Goal: Task Accomplishment & Management: Complete application form

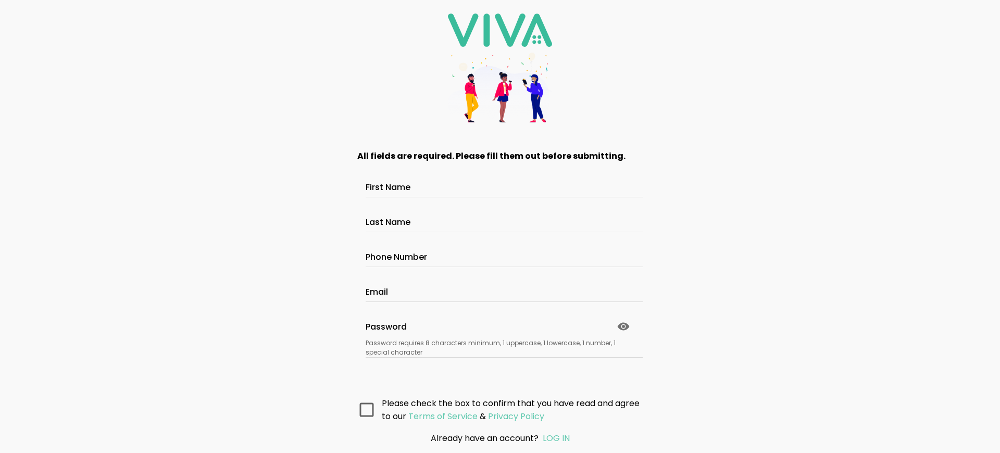
click at [496, 409] on main "All fields are required. Please fill them out before submitting. First Name Las…" at bounding box center [500, 279] width 312 height 287
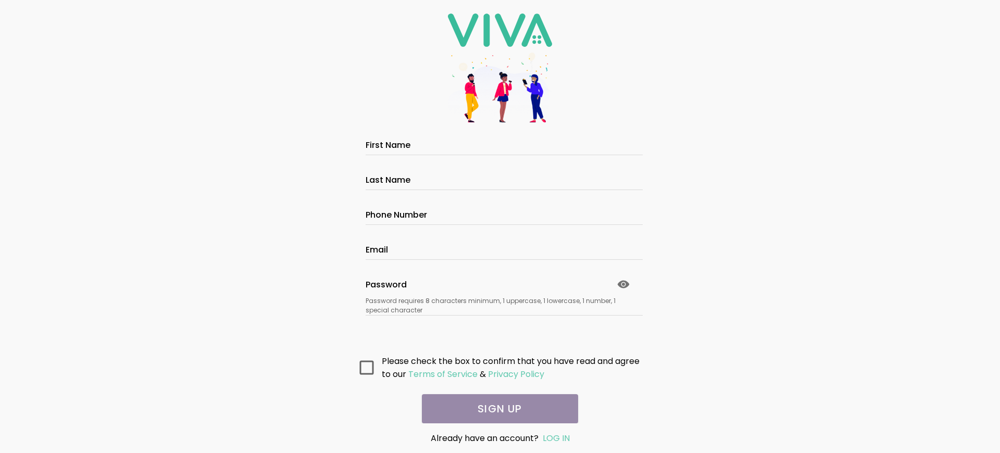
click at [496, 409] on main "All fields are required. Please fill them out before submitting. First Name Las…" at bounding box center [500, 279] width 312 height 287
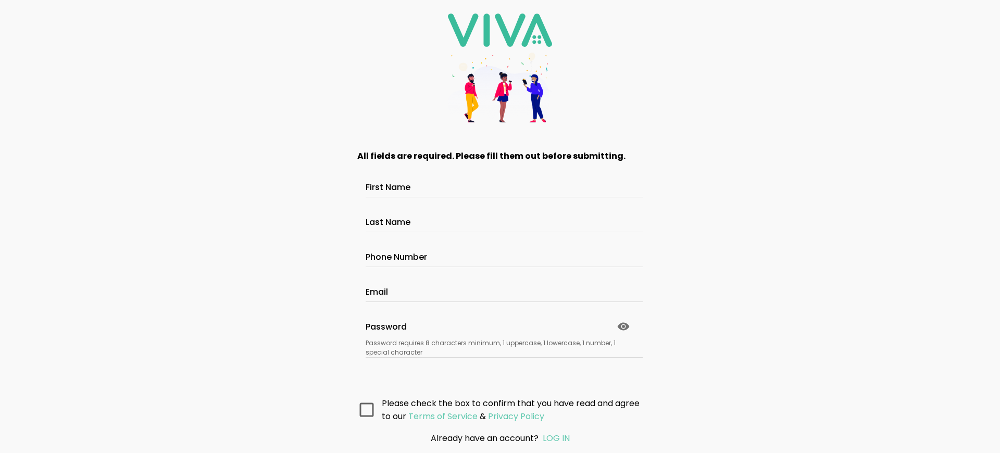
click at [496, 409] on main "All fields are required. Please fill them out before submitting. First Name Las…" at bounding box center [500, 279] width 312 height 287
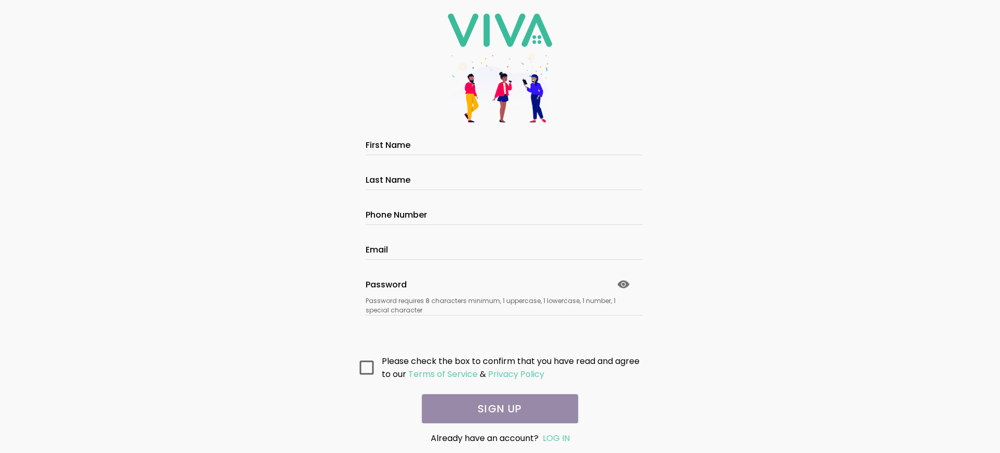
click at [496, 409] on main "All fields are required. Please fill them out before submitting. First Name Las…" at bounding box center [500, 279] width 312 height 287
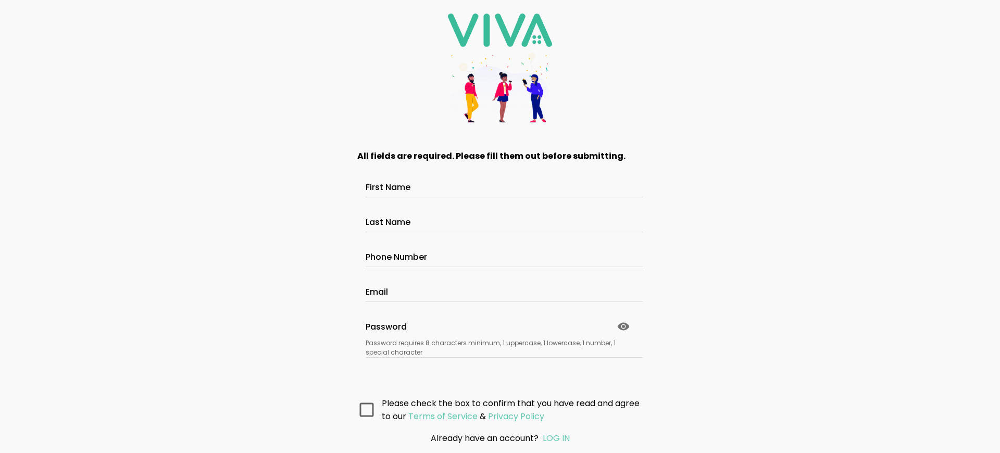
click at [496, 409] on main "All fields are required. Please fill them out before submitting. First Name Las…" at bounding box center [500, 279] width 312 height 287
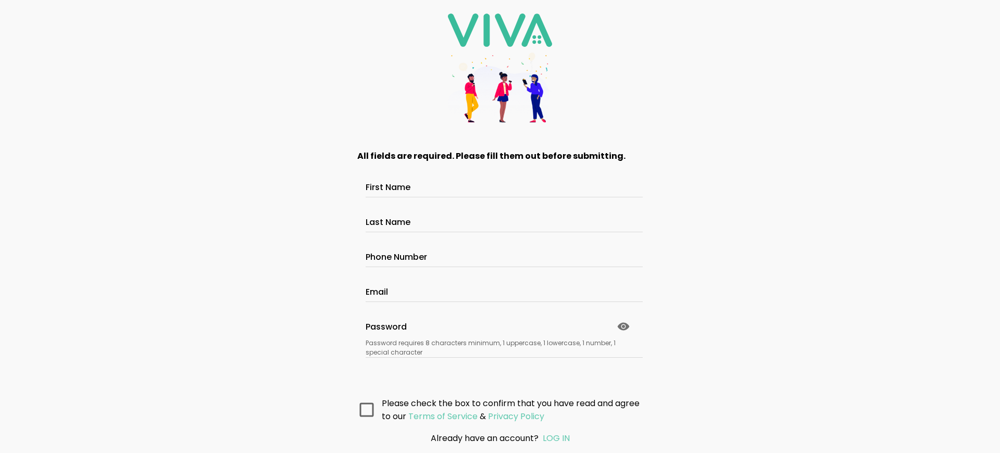
click at [496, 409] on main "All fields are required. Please fill them out before submitting. First Name Las…" at bounding box center [500, 279] width 312 height 287
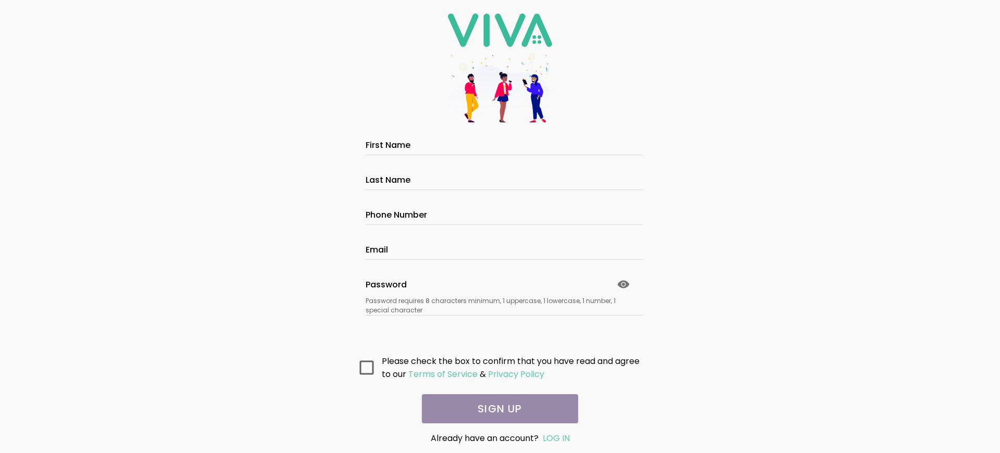
click at [496, 409] on main "All fields are required. Please fill them out before submitting. First Name Las…" at bounding box center [500, 279] width 312 height 287
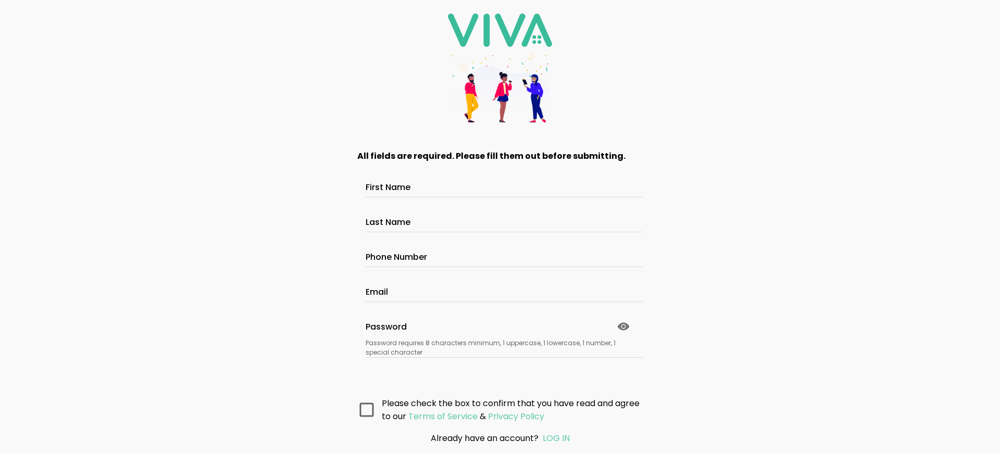
click at [496, 409] on main "All fields are required. Please fill them out before submitting. First Name Las…" at bounding box center [500, 279] width 312 height 287
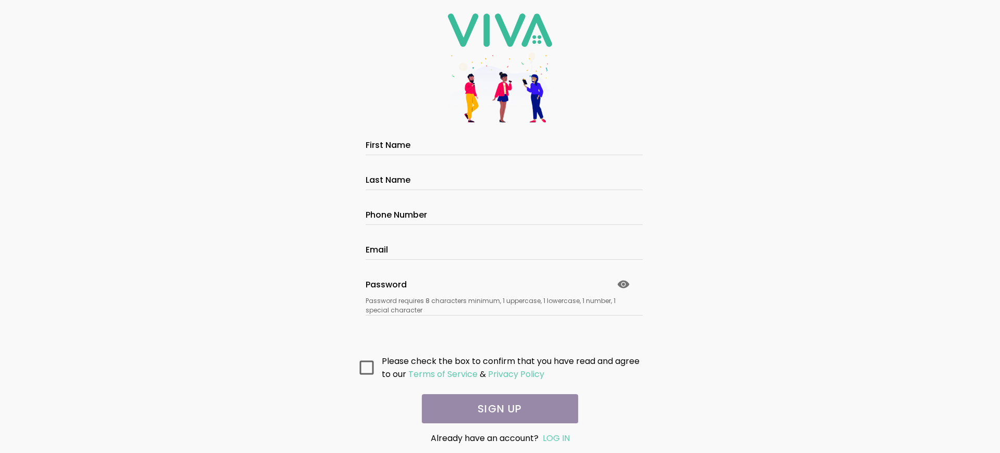
click at [496, 409] on main "All fields are required. Please fill them out before submitting. First Name Las…" at bounding box center [500, 279] width 312 height 287
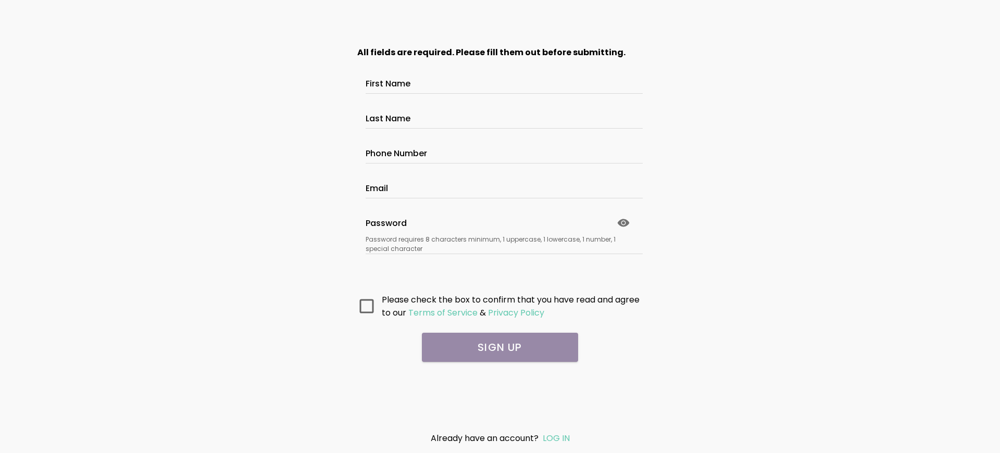
click at [496, 409] on main "All fields are required. Please fill them out before submitting. First Name Las…" at bounding box center [500, 227] width 312 height 391
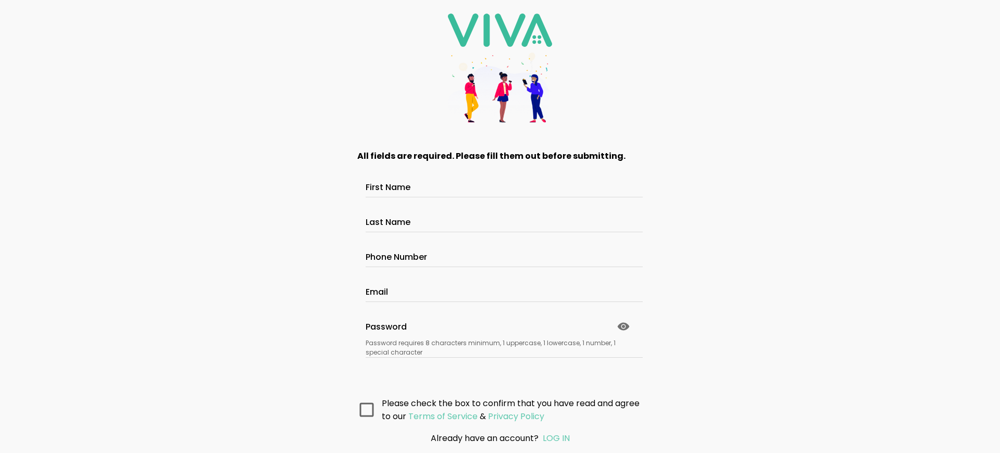
click at [496, 409] on main "All fields are required. Please fill them out before submitting. First Name Las…" at bounding box center [500, 279] width 312 height 287
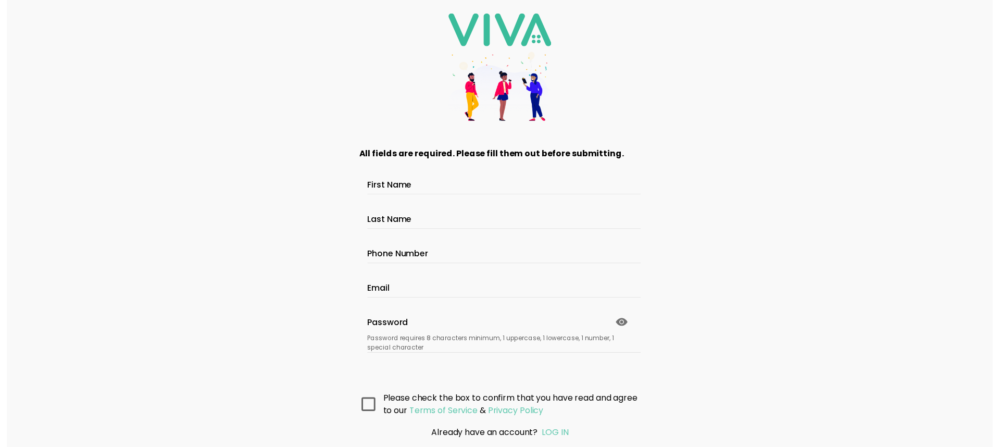
scroll to position [76, 0]
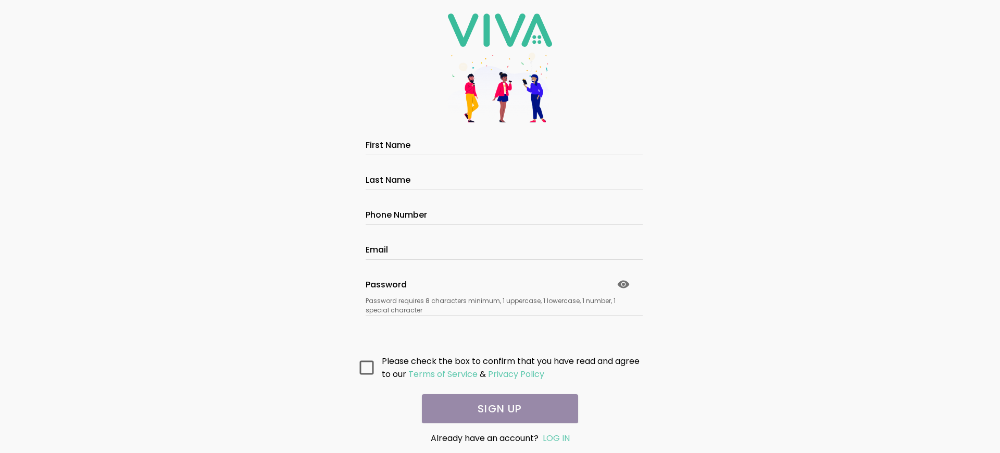
click at [496, 409] on main "All fields are required. Please fill them out before submitting. First Name Las…" at bounding box center [500, 279] width 312 height 287
